Goal: Check status

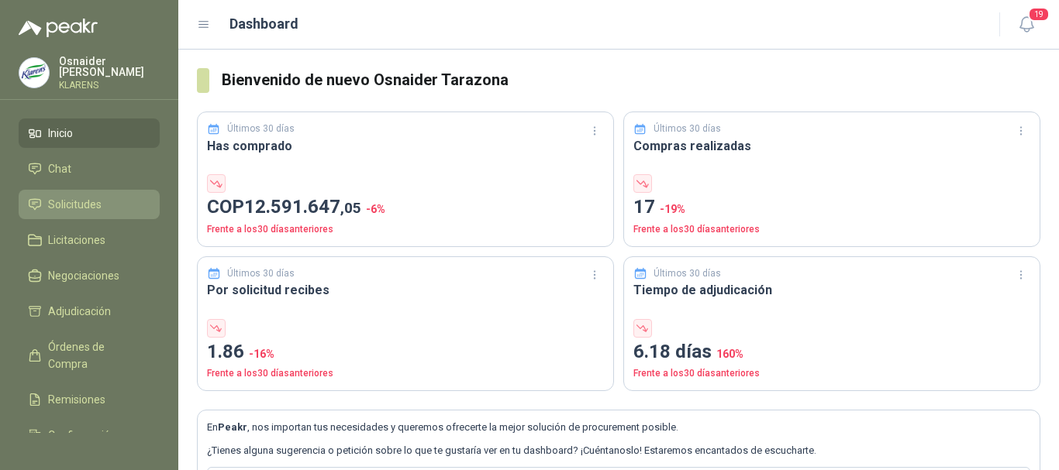
click at [87, 215] on link "Solicitudes" at bounding box center [89, 204] width 141 height 29
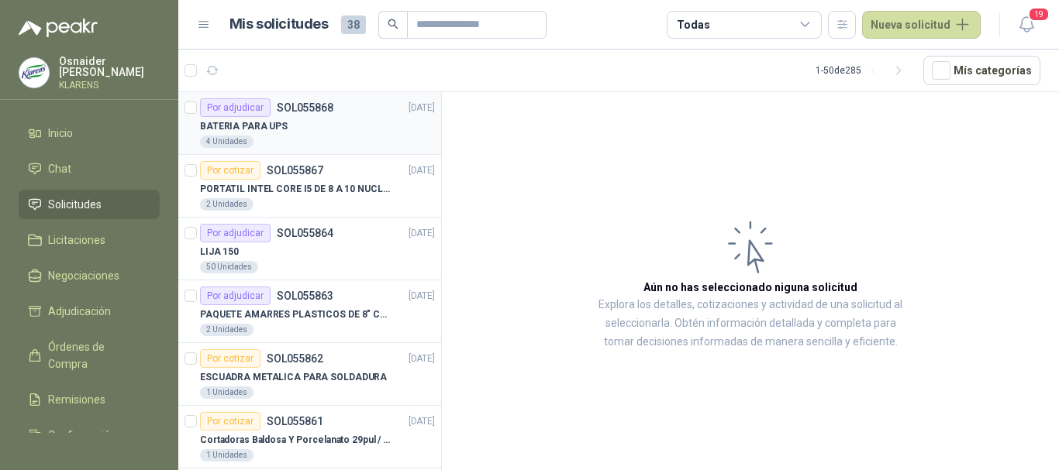
click at [290, 123] on div "BATERIA PARA UPS" at bounding box center [317, 126] width 235 height 19
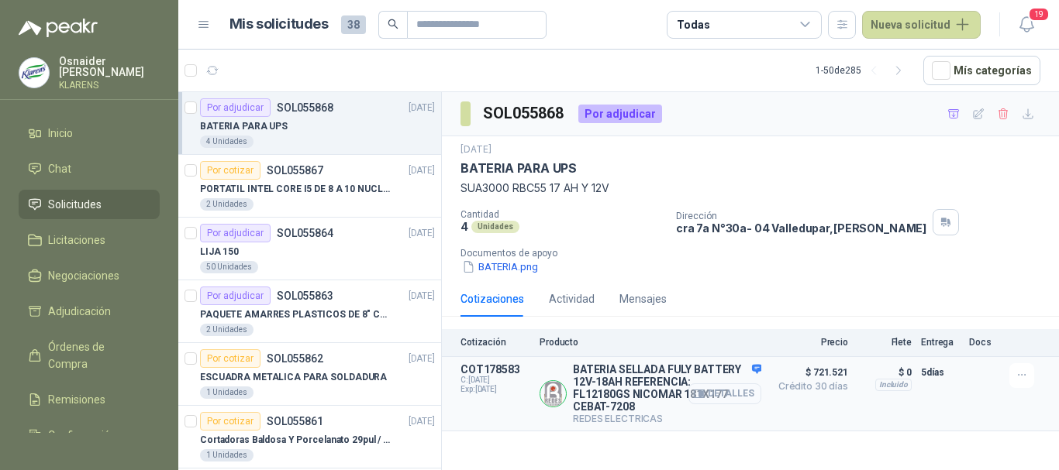
click at [729, 395] on button "Detalles" at bounding box center [724, 394] width 73 height 21
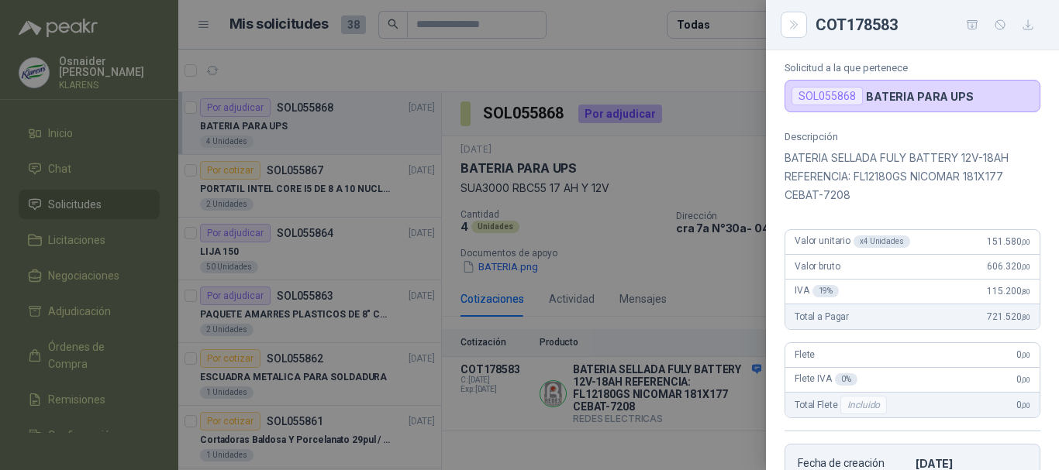
scroll to position [122, 0]
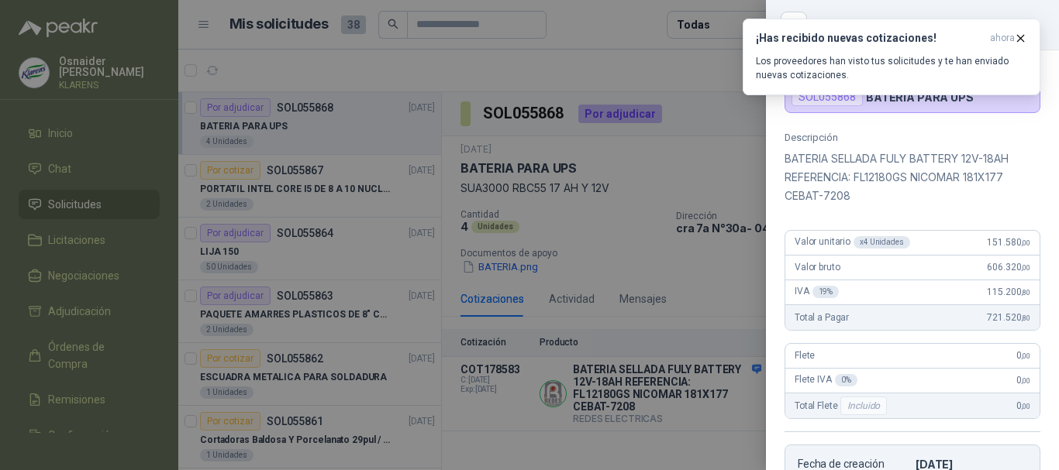
click at [956, 156] on p "BATERIA SELLADA FULY BATTERY 12V-18AH REFERENCIA: FL12180GS NICOMAR 181X177 CEB…" at bounding box center [912, 178] width 256 height 56
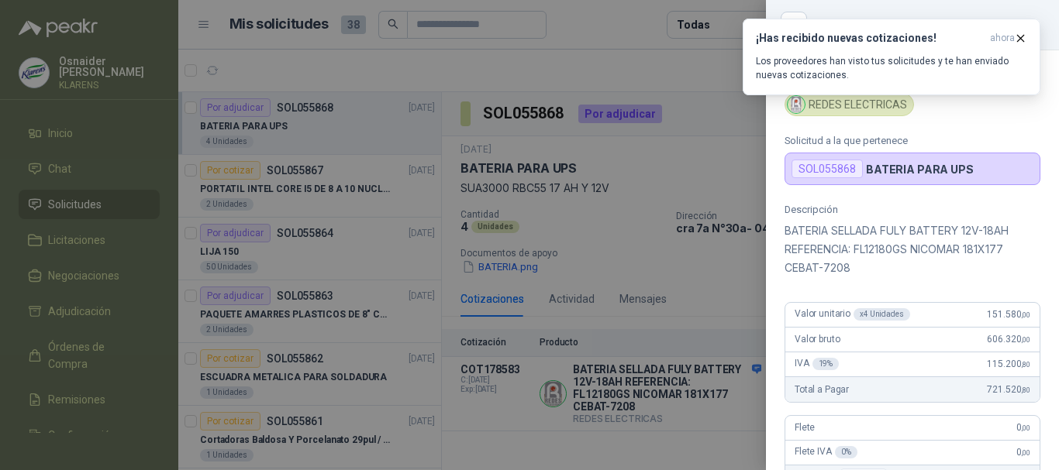
scroll to position [0, 0]
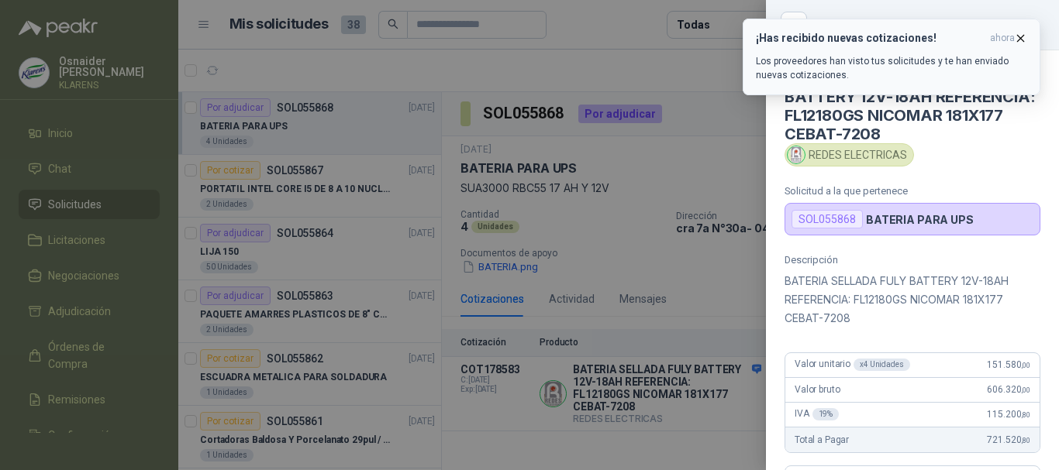
click at [1017, 36] on icon "button" at bounding box center [1020, 38] width 13 height 13
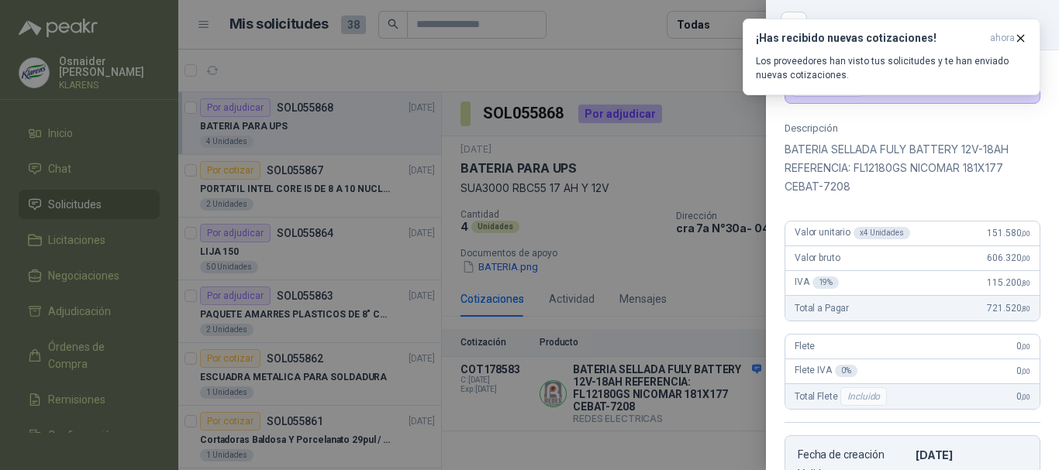
scroll to position [155, 0]
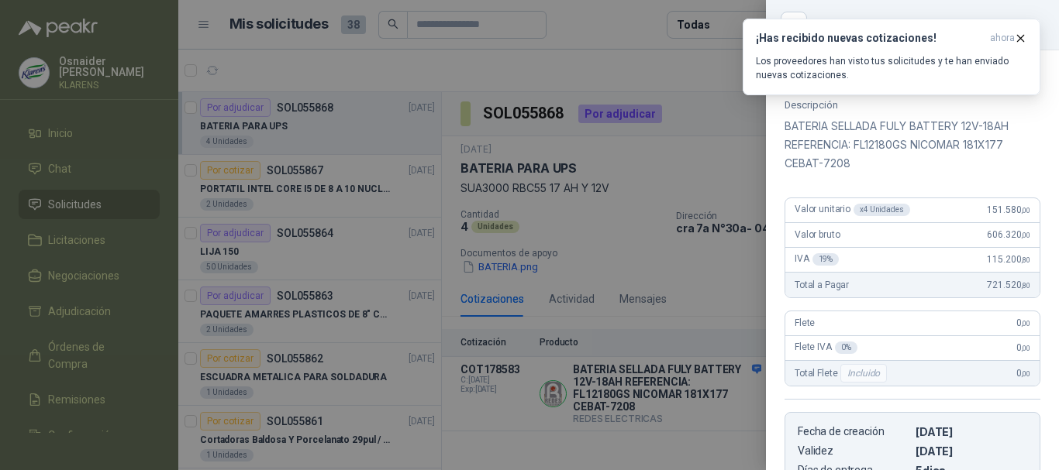
click at [513, 122] on div at bounding box center [529, 235] width 1059 height 470
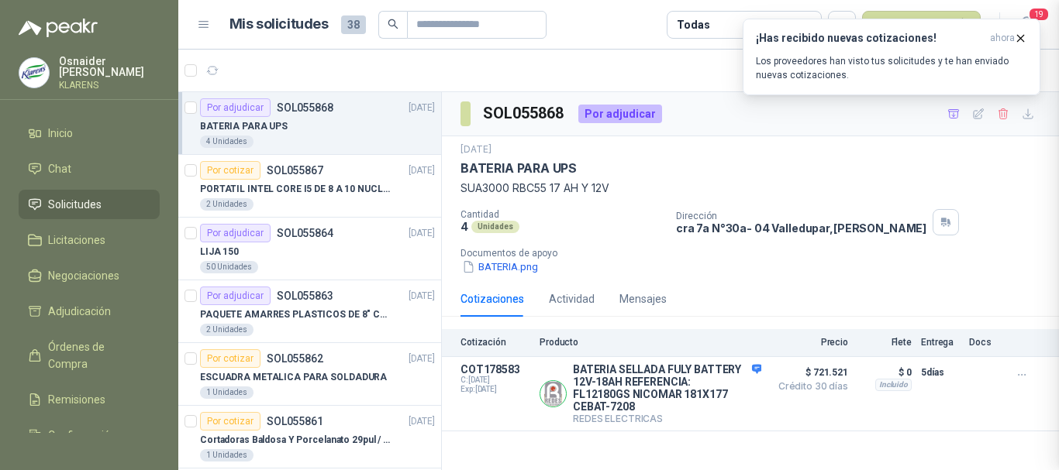
scroll to position [432, 0]
click at [1025, 36] on icon "button" at bounding box center [1020, 38] width 13 height 13
